Goal: Navigation & Orientation: Find specific page/section

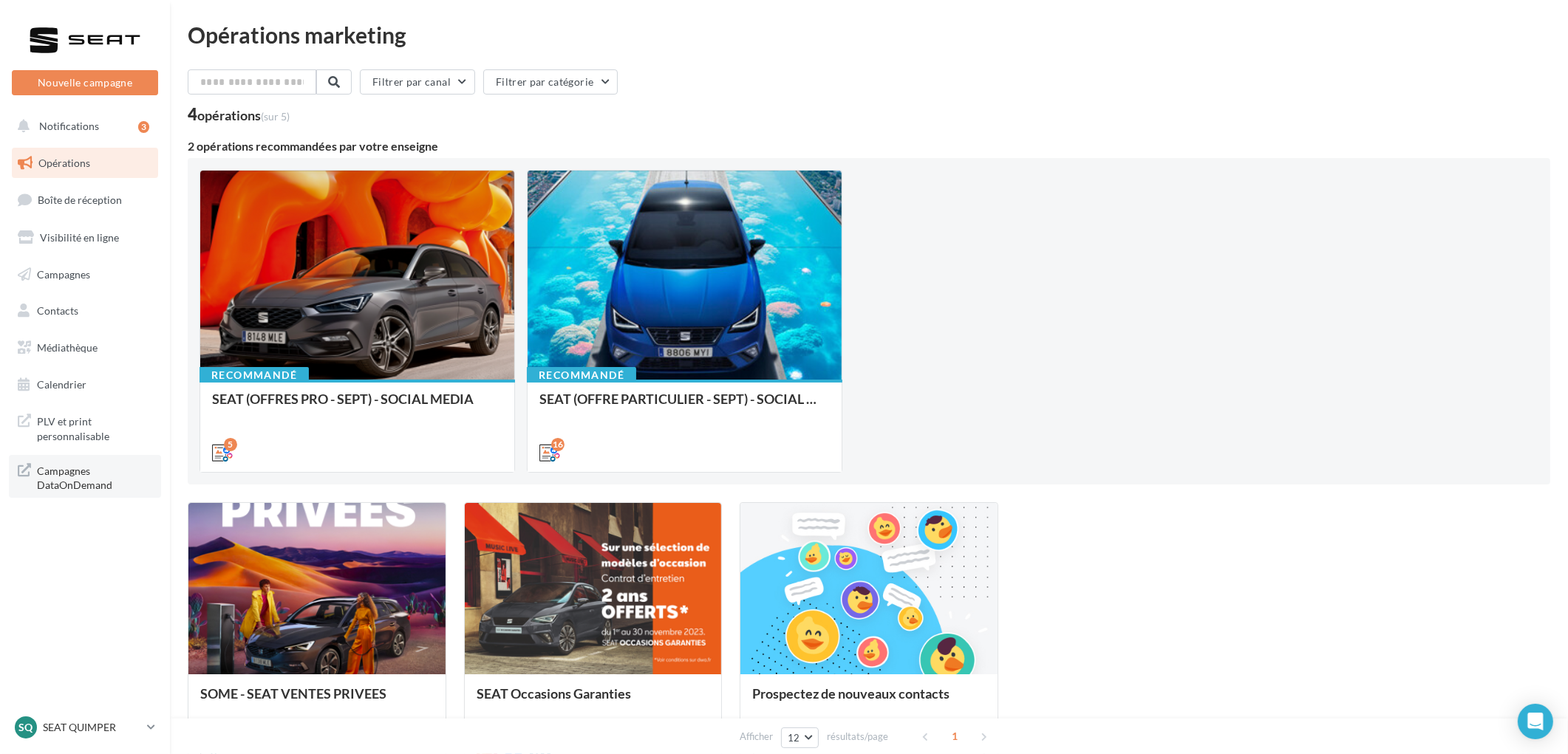
click at [39, 479] on span "Campagnes DataOnDemand" at bounding box center [94, 476] width 115 height 32
click at [97, 733] on p "SEAT QUIMPER" at bounding box center [91, 727] width 98 height 15
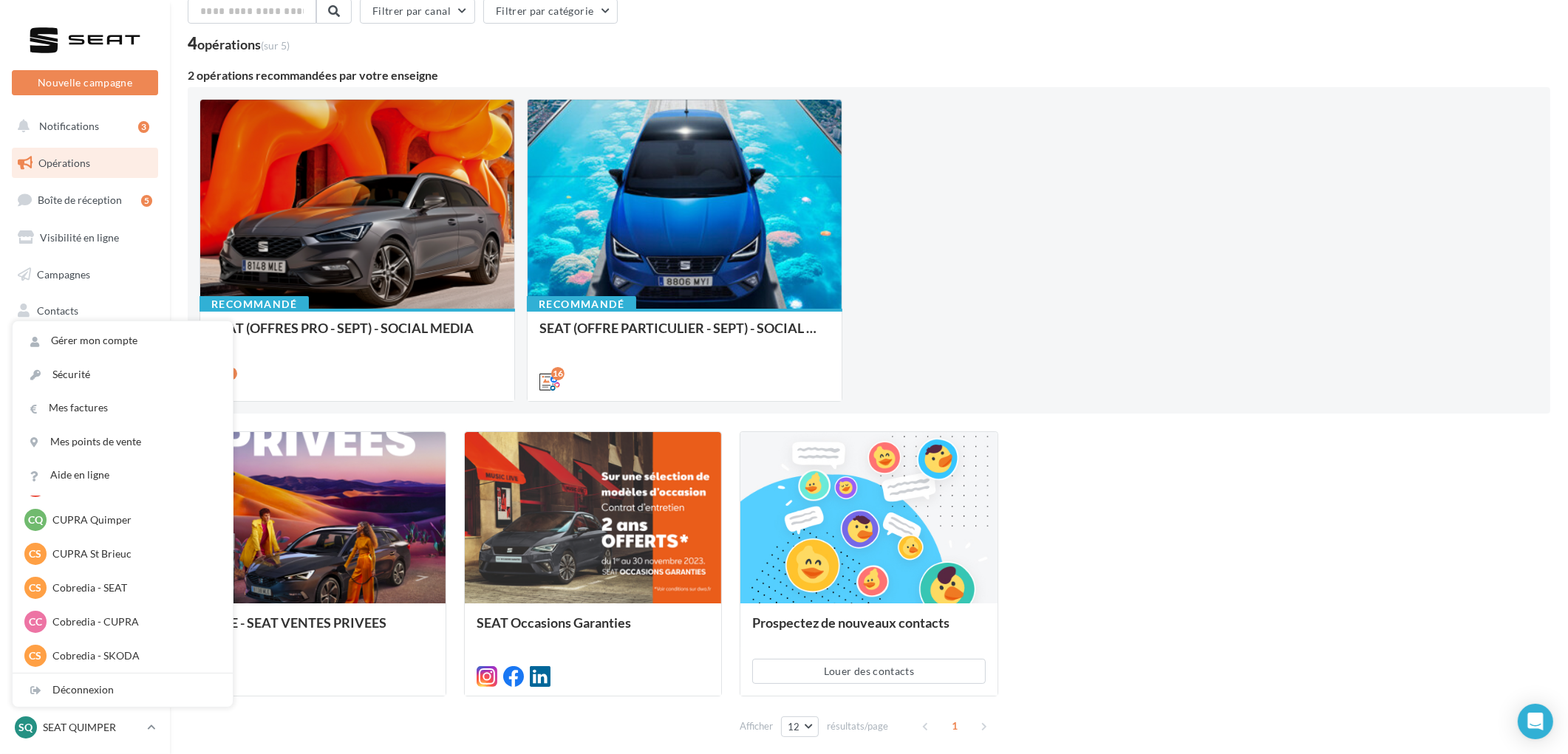
scroll to position [135, 0]
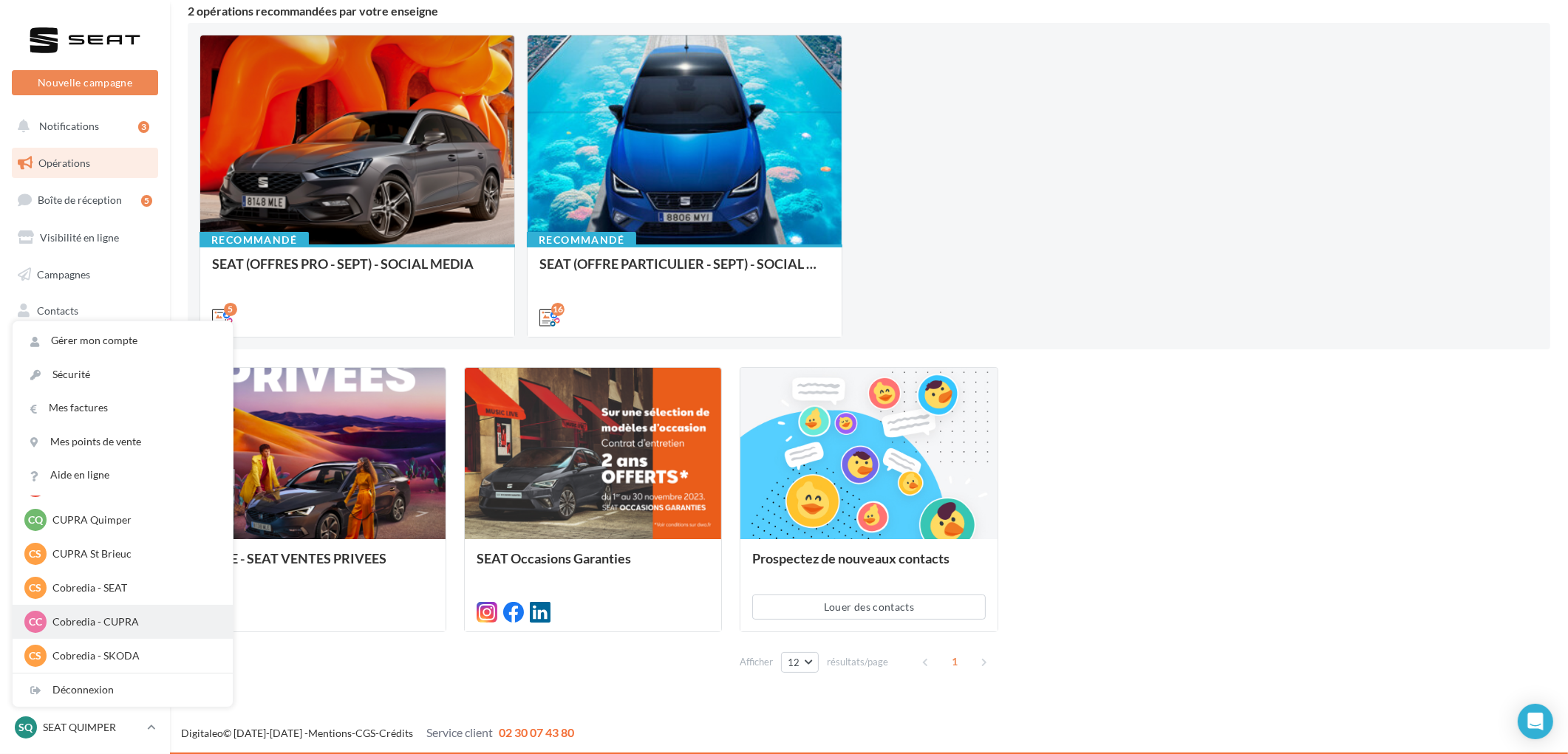
click at [71, 623] on p "Cobredia - CUPRA" at bounding box center [134, 622] width 162 height 15
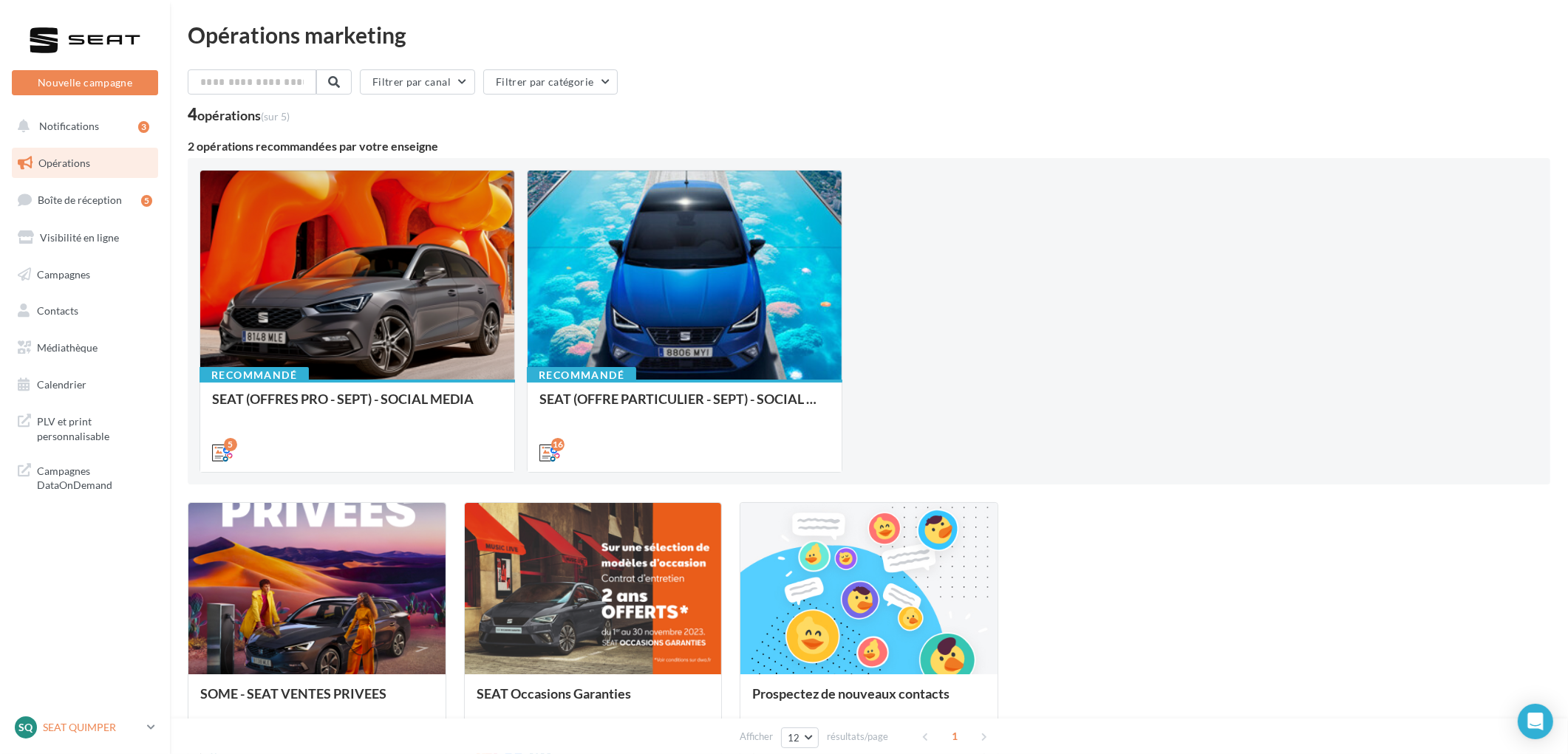
click at [91, 728] on p "SEAT QUIMPER" at bounding box center [91, 727] width 98 height 15
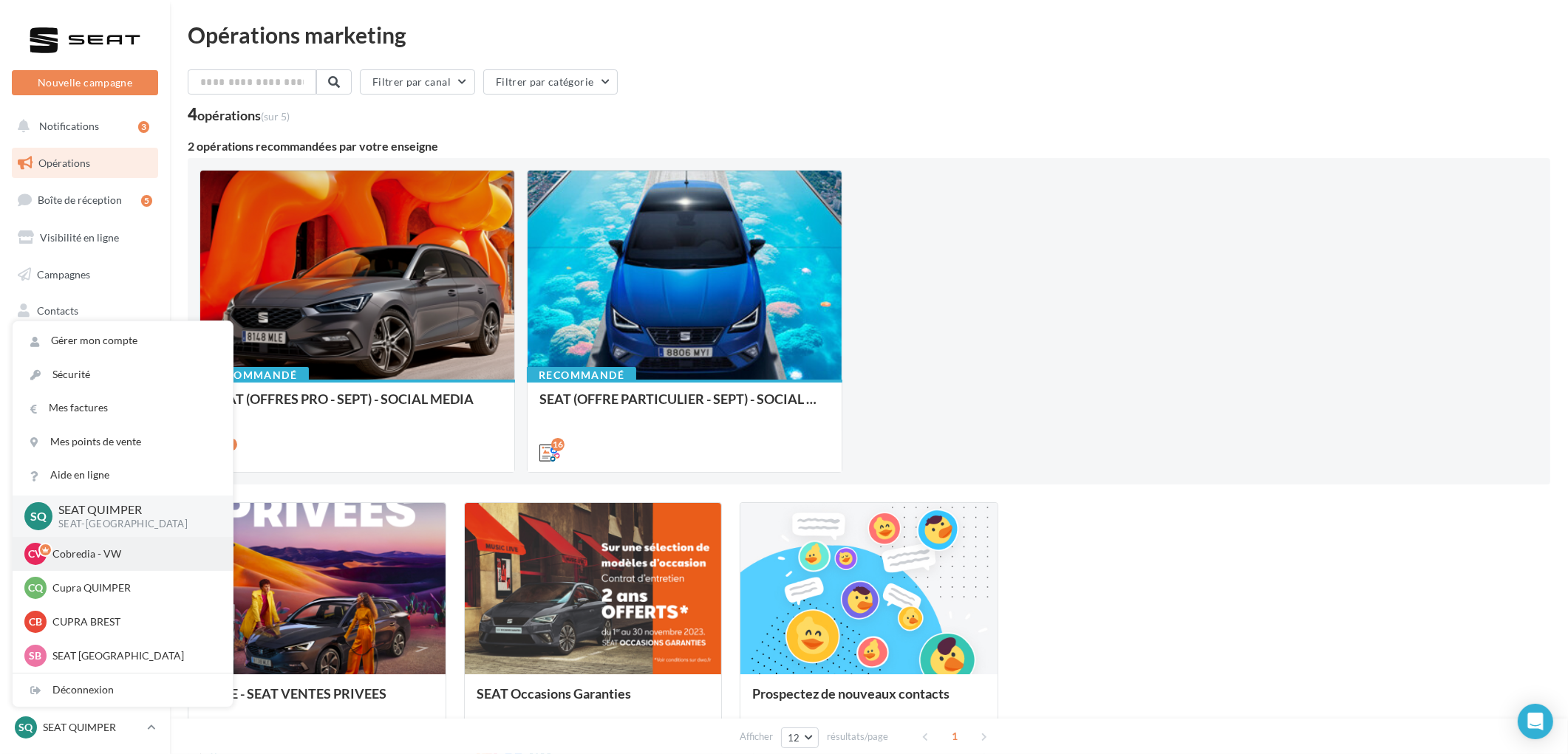
click at [97, 558] on p "Cobredia - VW" at bounding box center [134, 554] width 162 height 15
